Goal: Check status: Check status

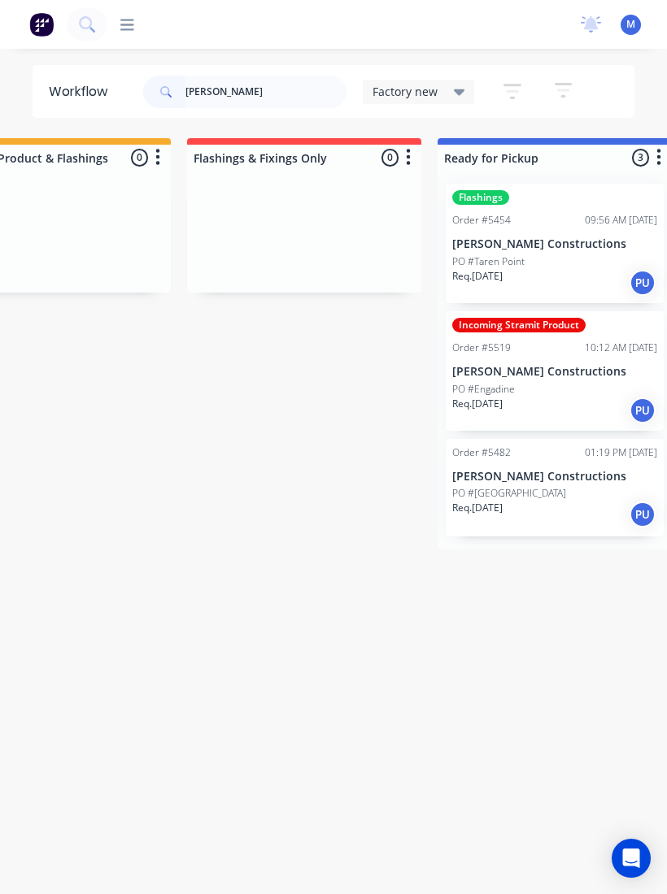
scroll to position [0, 136]
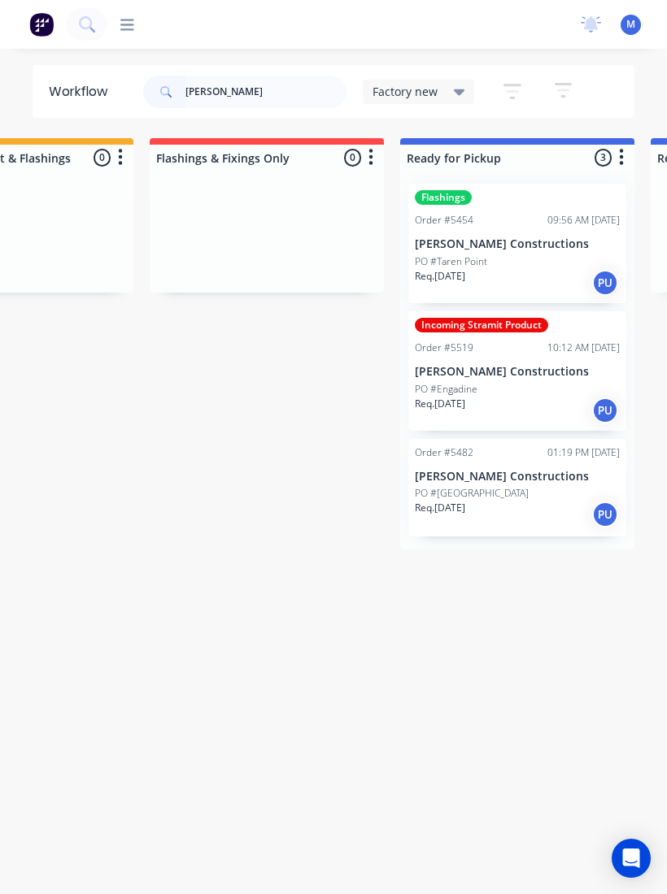
type input "Trent"
click at [516, 256] on div "PO #Taren Point" at bounding box center [517, 261] width 205 height 15
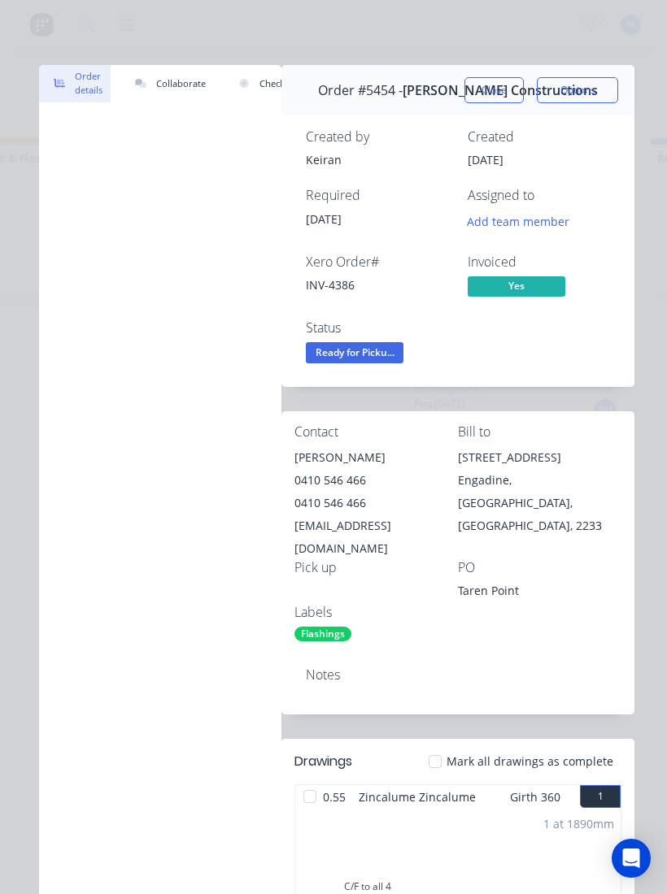
scroll to position [0, 0]
click at [504, 87] on button "Close" at bounding box center [493, 90] width 59 height 26
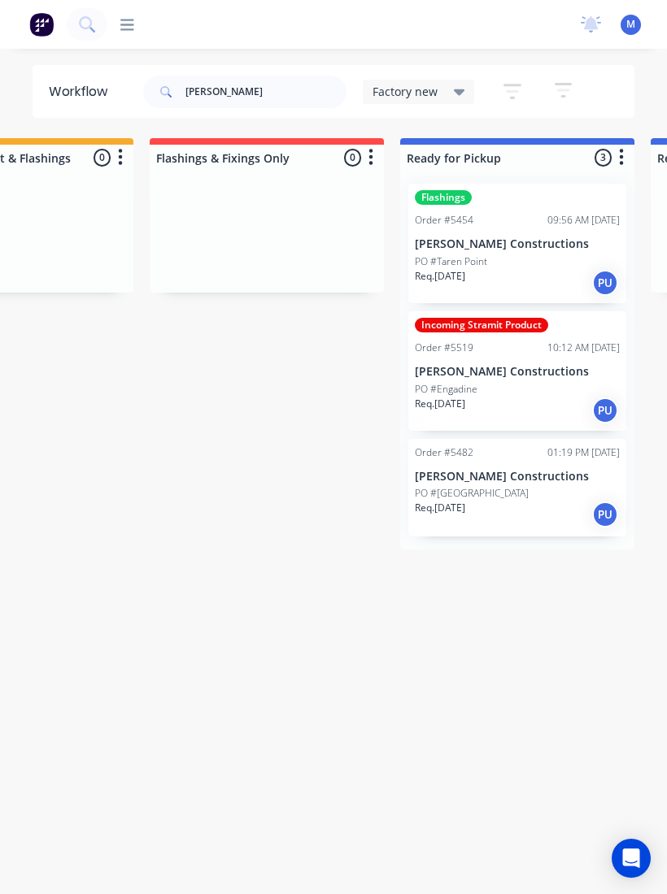
click at [536, 482] on div "Order #5482 01:19 PM 22/08/25 Cuthill Constructions PO #28 Banskia Ave Req. 26/…" at bounding box center [517, 488] width 218 height 98
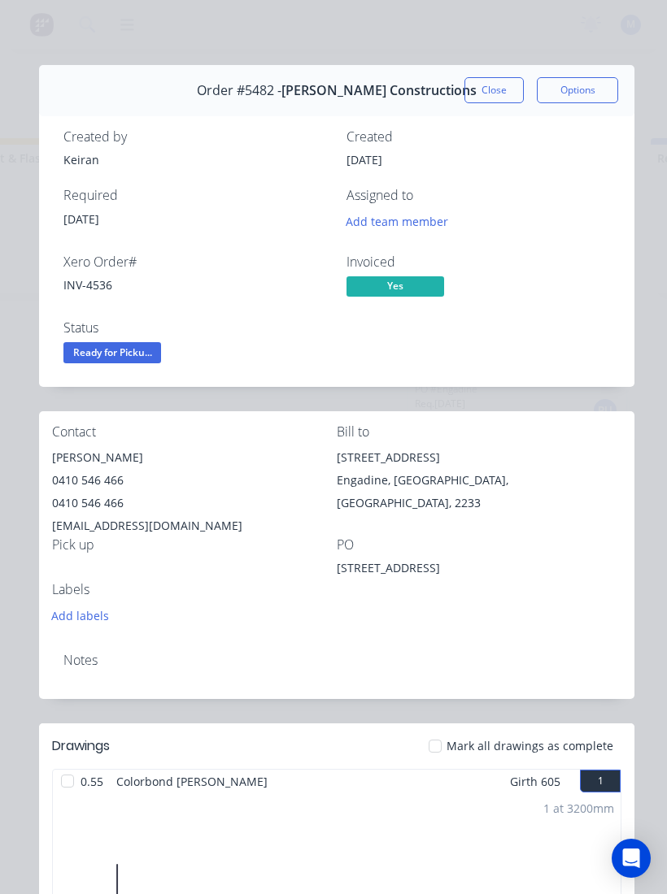
click at [501, 93] on button "Close" at bounding box center [493, 90] width 59 height 26
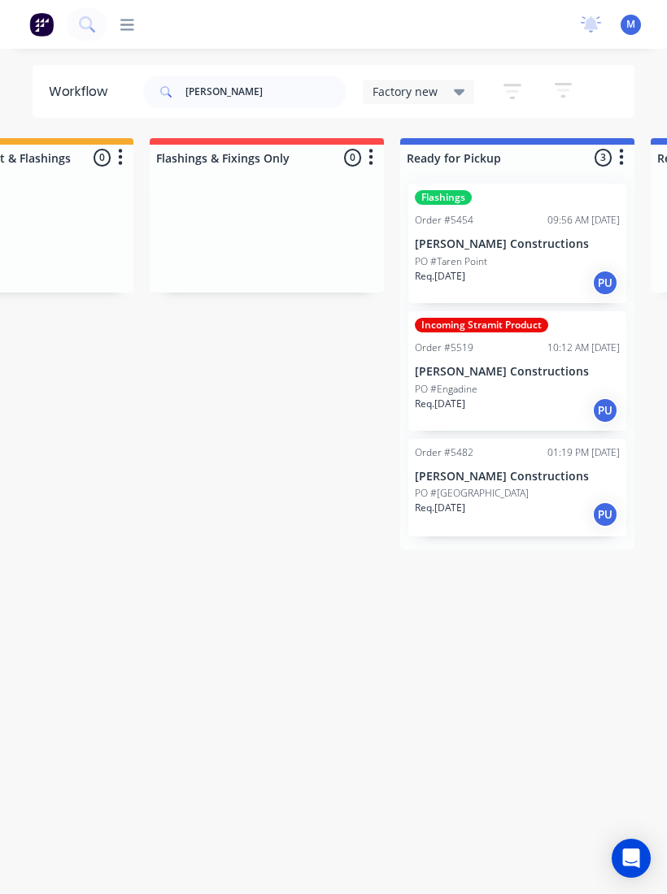
click at [543, 369] on p "[PERSON_NAME] Constructions" at bounding box center [517, 372] width 205 height 14
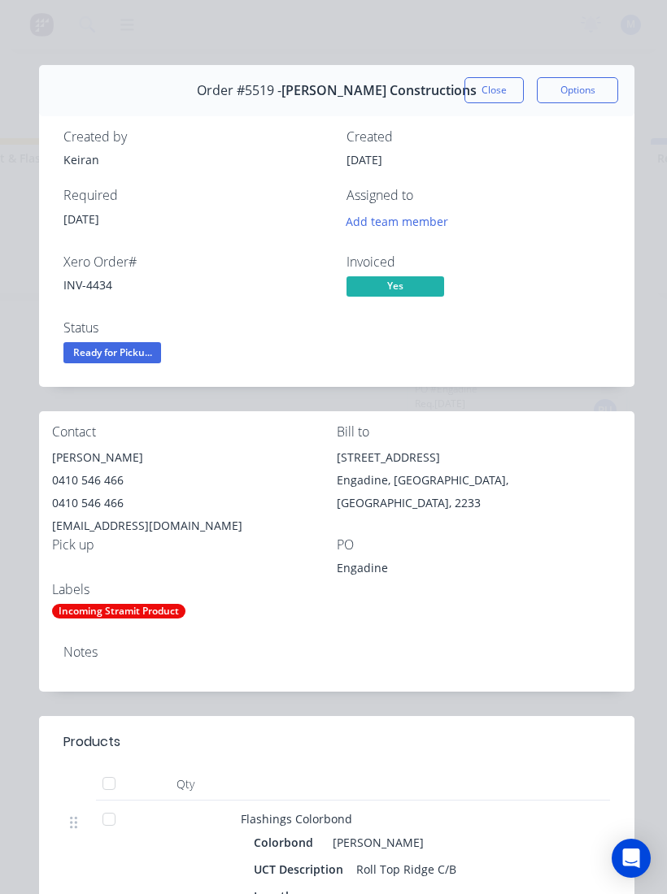
click at [505, 93] on button "Close" at bounding box center [493, 90] width 59 height 26
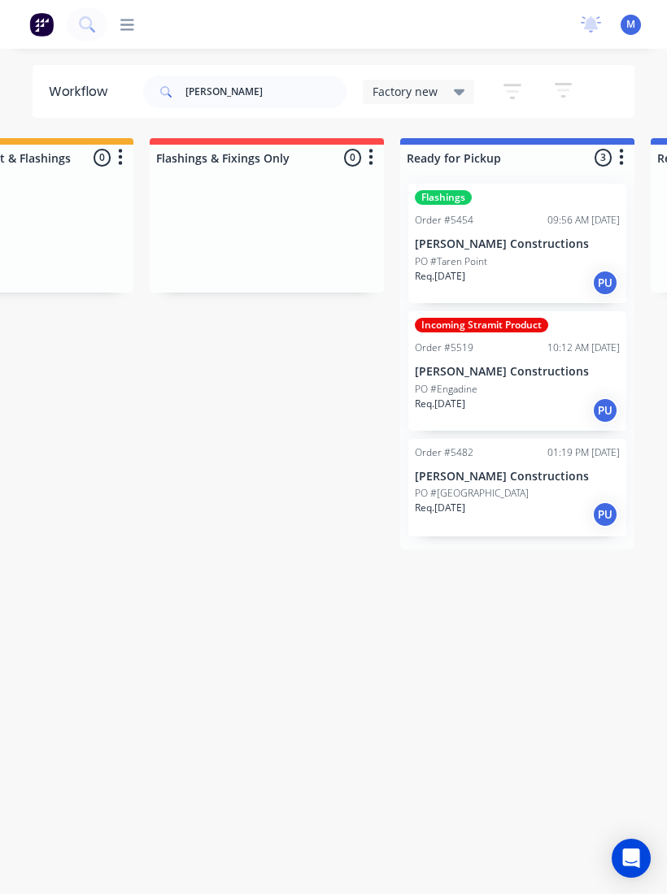
click at [547, 214] on div "09:56 AM 19/08/25" at bounding box center [583, 220] width 72 height 15
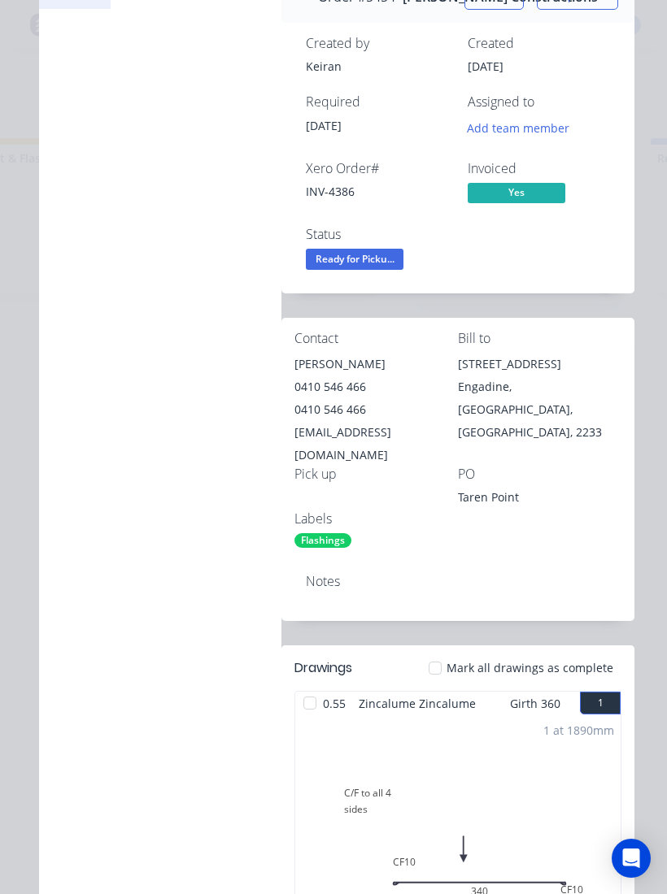
scroll to position [95, 0]
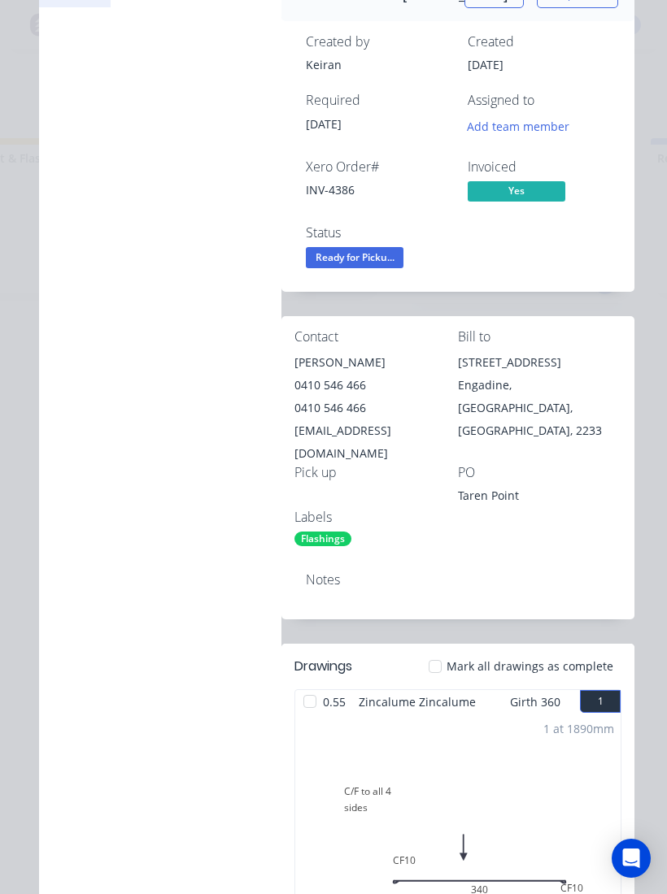
click at [451, 650] on div at bounding box center [435, 666] width 33 height 33
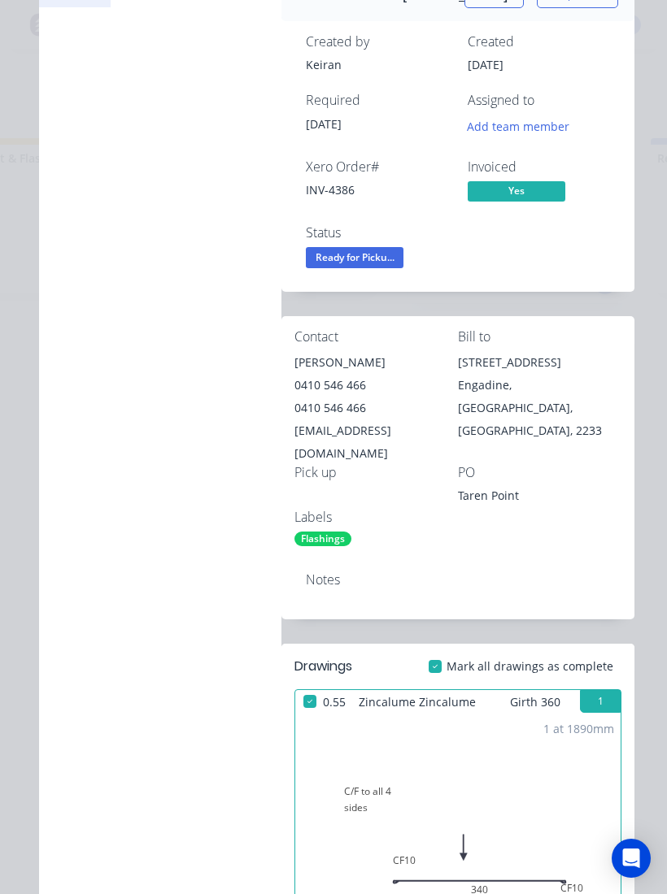
click at [370, 263] on span "Ready for Picku..." at bounding box center [355, 257] width 98 height 20
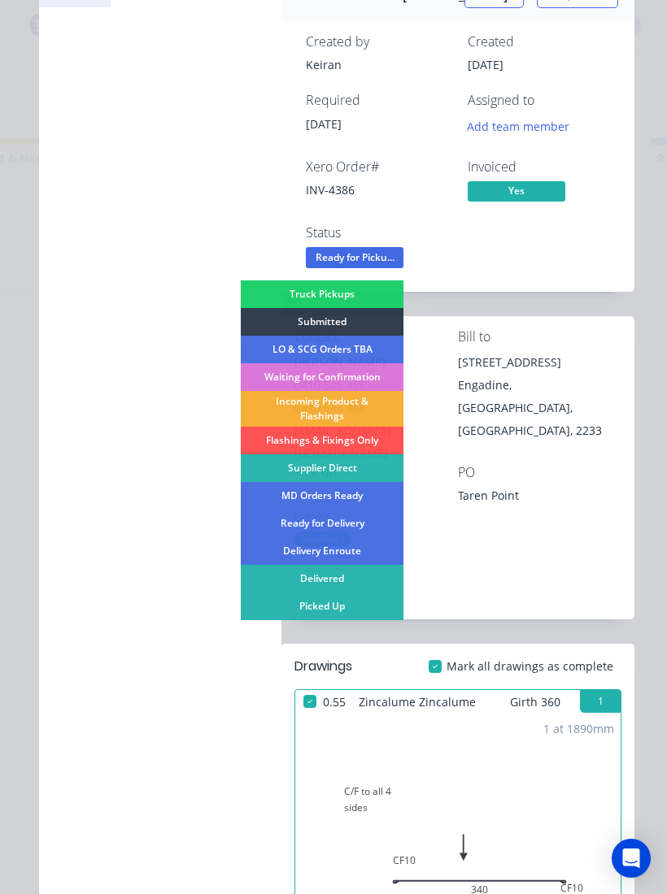
click at [347, 603] on div "Picked Up" at bounding box center [322, 607] width 163 height 28
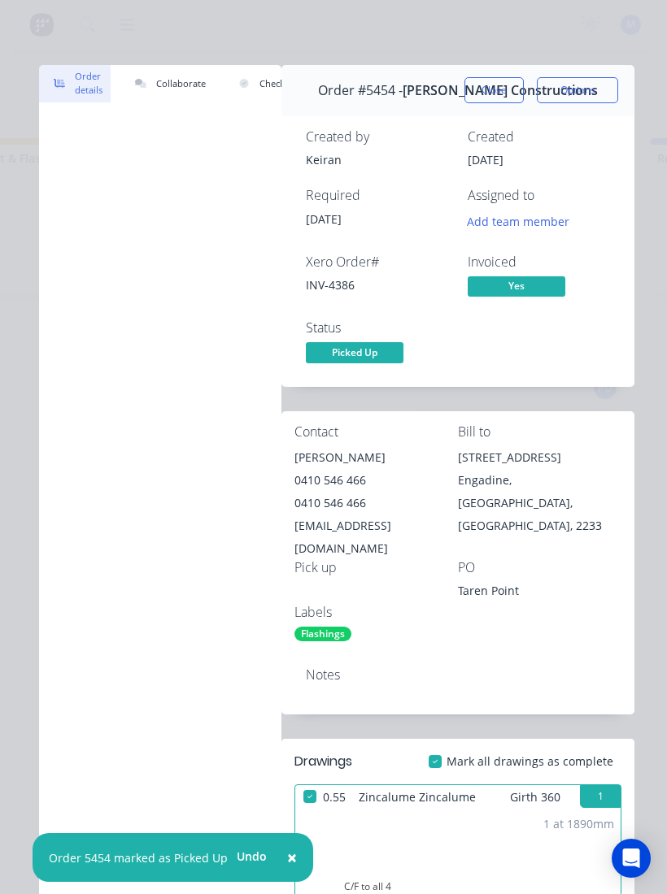
scroll to position [0, 0]
click at [498, 79] on button "Close" at bounding box center [493, 90] width 59 height 26
